Goal: Information Seeking & Learning: Learn about a topic

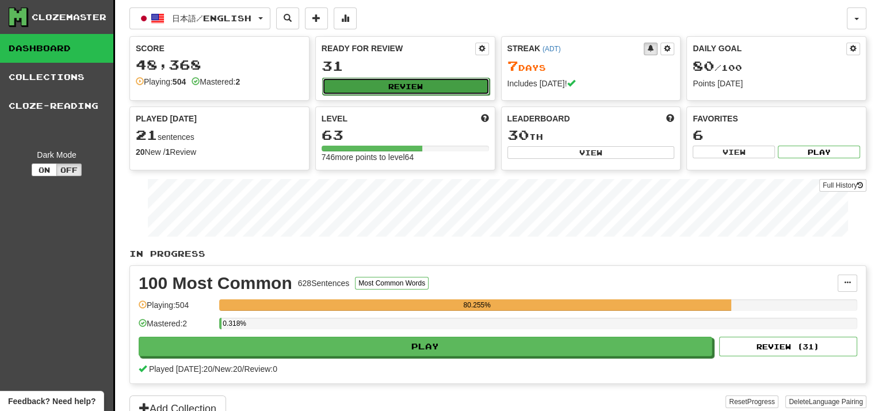
click at [387, 85] on button "Review" at bounding box center [405, 86] width 167 height 17
select select "**"
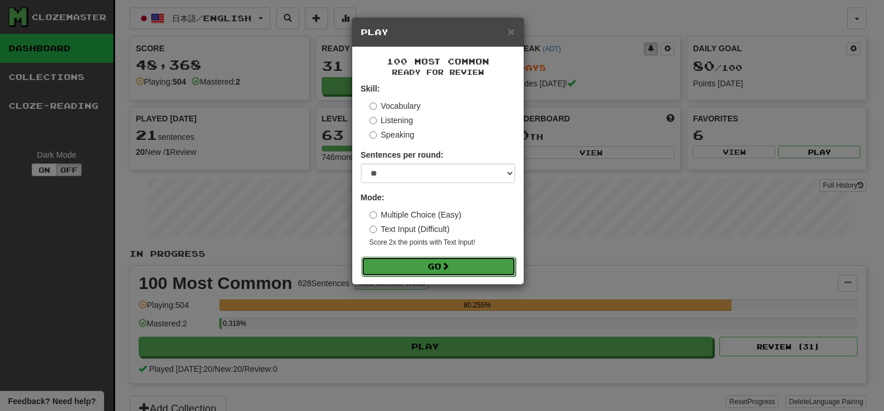
click at [436, 260] on button "Go" at bounding box center [438, 267] width 154 height 20
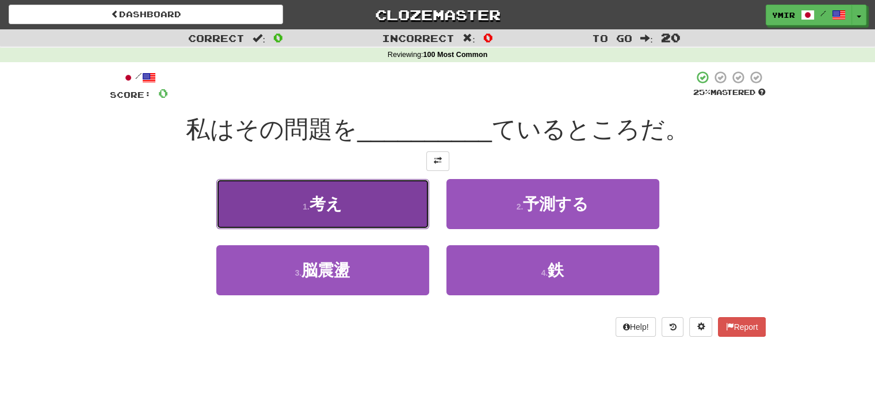
click at [376, 201] on button "1 . 考え" at bounding box center [322, 204] width 213 height 50
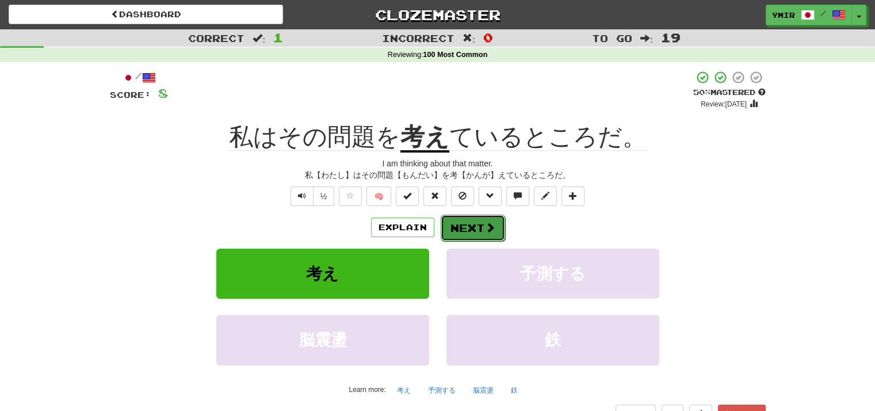
click at [471, 225] on button "Next" at bounding box center [473, 228] width 64 height 26
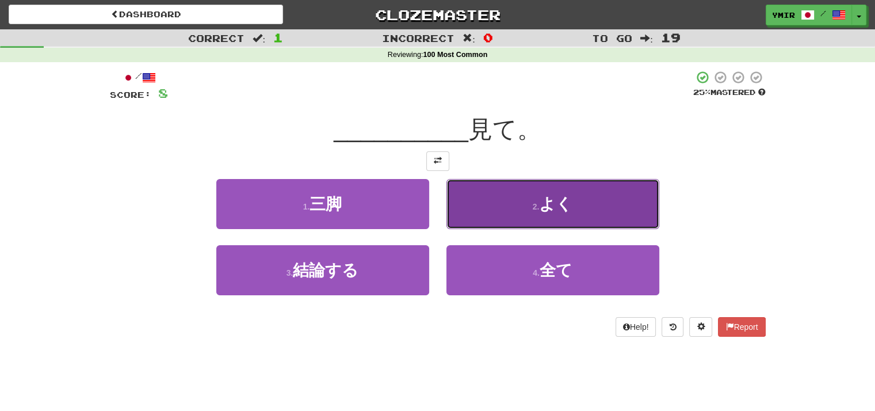
click at [456, 215] on button "2 . よく" at bounding box center [553, 204] width 213 height 50
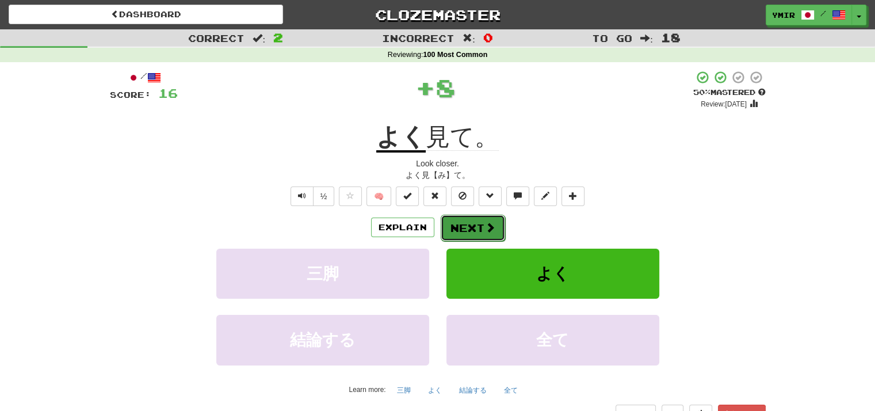
click at [458, 226] on button "Next" at bounding box center [473, 228] width 64 height 26
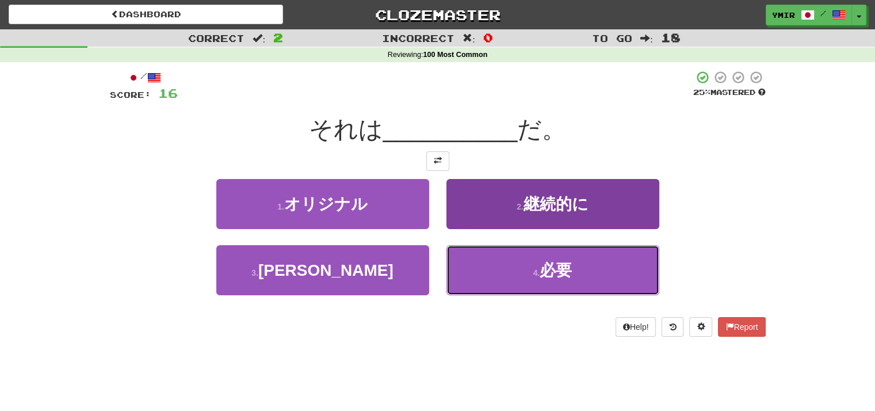
drag, startPoint x: 466, startPoint y: 273, endPoint x: 460, endPoint y: 260, distance: 15.0
click at [465, 272] on button "4 . 必要" at bounding box center [553, 270] width 213 height 50
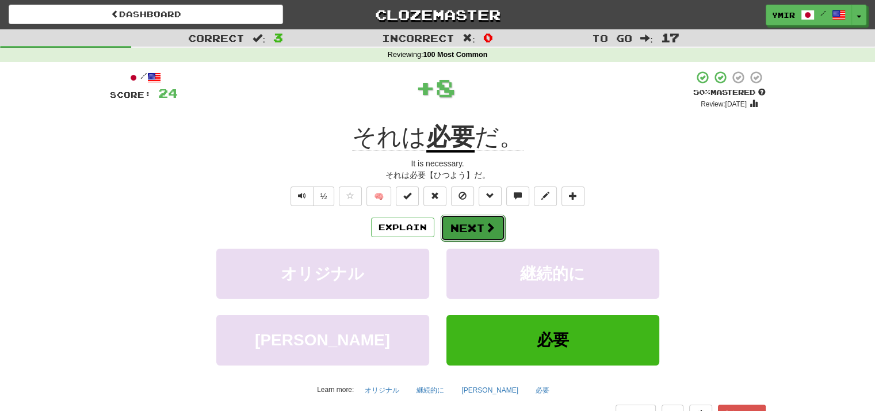
click at [457, 225] on button "Next" at bounding box center [473, 228] width 64 height 26
